Goal: Task Accomplishment & Management: Complete application form

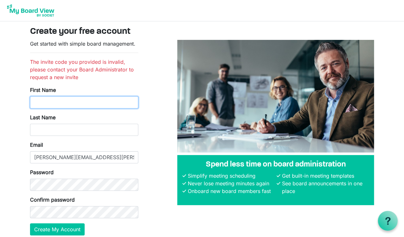
click at [116, 97] on input "First Name" at bounding box center [84, 102] width 108 height 12
type input "Victoria"
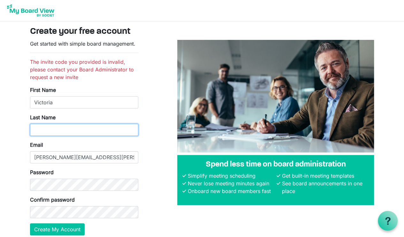
type input "Hucks"
click at [0, 79] on body "Create your free account Get started with simple board management. The invite c…" at bounding box center [202, 123] width 404 height 246
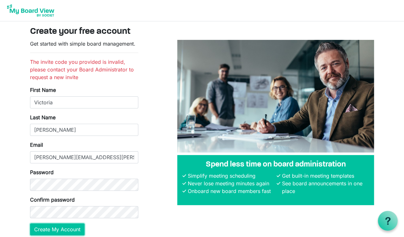
click at [65, 229] on button "Create My Account" at bounding box center [57, 229] width 55 height 12
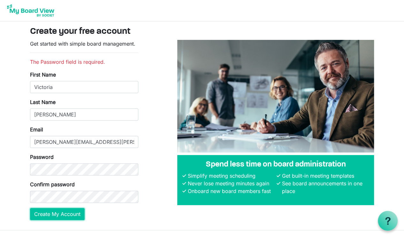
click at [44, 213] on button "Create My Account" at bounding box center [57, 214] width 55 height 12
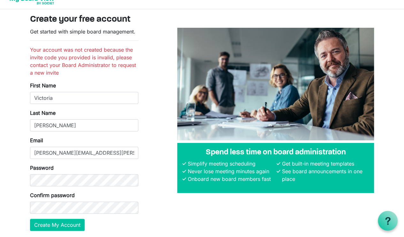
scroll to position [12, 0]
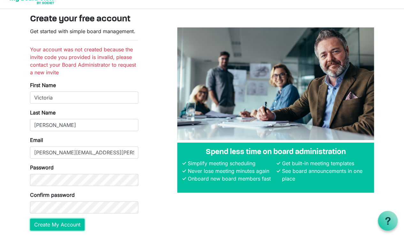
click at [53, 220] on button "Create My Account" at bounding box center [57, 225] width 55 height 12
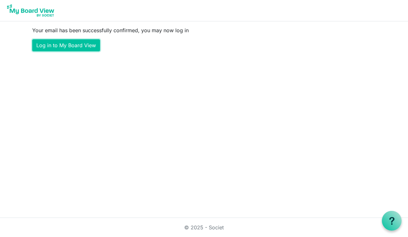
click at [85, 47] on link "Log in to My Board View" at bounding box center [66, 45] width 68 height 12
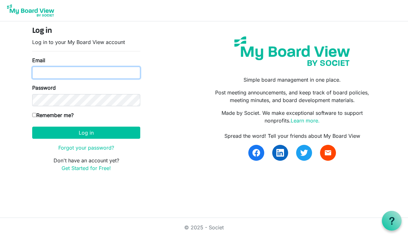
click at [69, 68] on input "Email" at bounding box center [86, 73] width 108 height 12
type input "[PERSON_NAME][EMAIL_ADDRESS][PERSON_NAME][DOMAIN_NAME]"
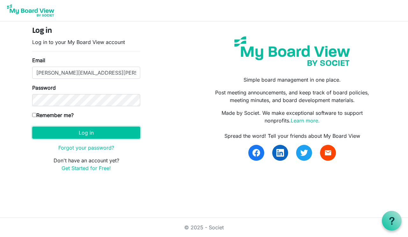
click at [73, 130] on button "Log in" at bounding box center [86, 133] width 108 height 12
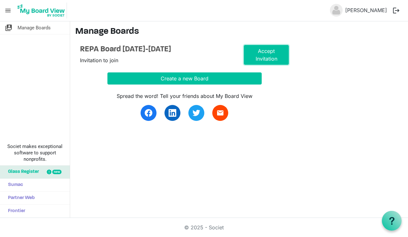
click at [257, 51] on link "Accept Invitation" at bounding box center [266, 55] width 45 height 20
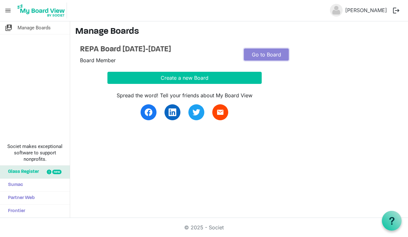
click at [257, 51] on link "Go to Board" at bounding box center [266, 54] width 45 height 12
